Goal: Information Seeking & Learning: Learn about a topic

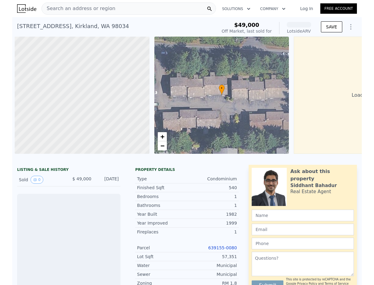
scroll to position [0, 2]
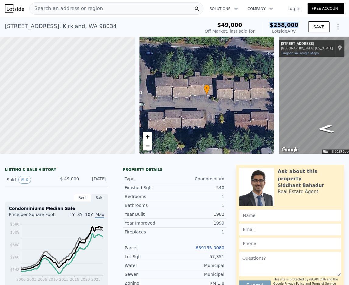
drag, startPoint x: 303, startPoint y: 25, endPoint x: 272, endPoint y: 26, distance: 30.8
click at [273, 26] on div "$49,000 Off Market, last sold for $258,000 Lotside ARV SAVE" at bounding box center [273, 28] width 142 height 17
copy span "$258,000"
click at [123, 24] on div "[STREET_ADDRESS] Sold [DATE] for $49k (~ARV $258k )" at bounding box center [101, 28] width 193 height 17
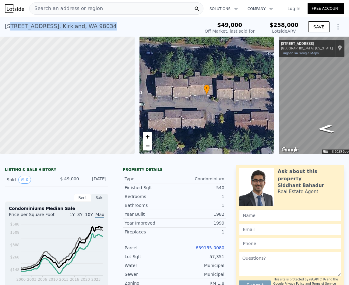
click at [11, 26] on div "[STREET_ADDRESS] Sold [DATE] for $49k (~ARV $258k )" at bounding box center [101, 28] width 193 height 17
click at [3, 25] on div "[STREET_ADDRESS] Sold [DATE] for $49k (~ARV $258k ) $49,000 Off Market, last so…" at bounding box center [174, 27] width 349 height 20
drag, startPoint x: 5, startPoint y: 25, endPoint x: 134, endPoint y: 25, distance: 128.7
click at [134, 25] on div "[STREET_ADDRESS] Sold [DATE] for $49k (~ARV $258k )" at bounding box center [101, 28] width 193 height 17
copy div "[STREET_ADDRESS]"
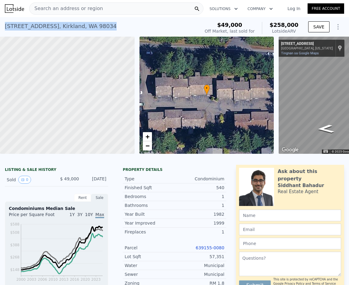
copy div "[STREET_ADDRESS]"
click at [289, 53] on link "Tingnan sa Google Maps" at bounding box center [300, 53] width 38 height 4
copy div "[STREET_ADDRESS]"
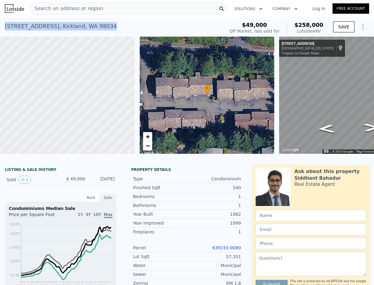
copy div "[STREET_ADDRESS]"
